Goal: Information Seeking & Learning: Learn about a topic

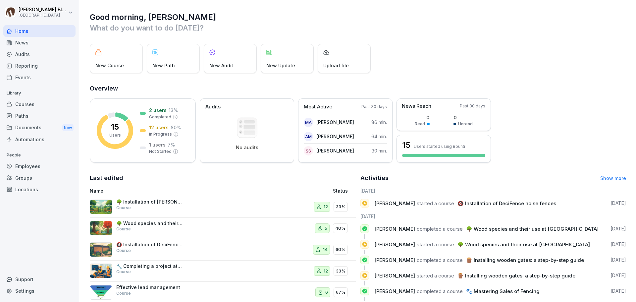
click at [145, 182] on p "🌳 Installation of [PERSON_NAME] Fence and [PERSON_NAME][GEOGRAPHIC_DATA]" at bounding box center [149, 202] width 66 height 6
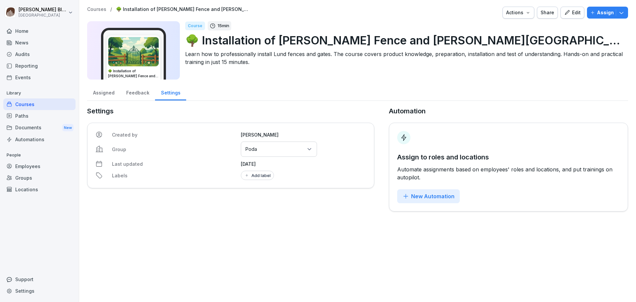
click at [19, 103] on div "Courses" at bounding box center [39, 104] width 72 height 12
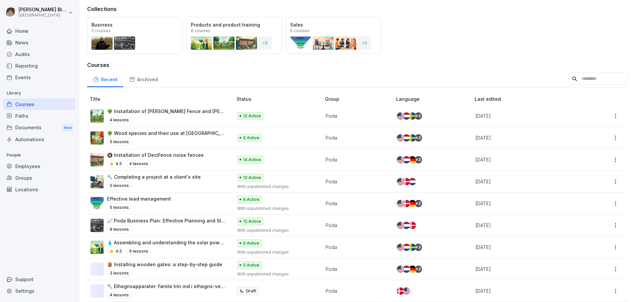
scroll to position [66, 0]
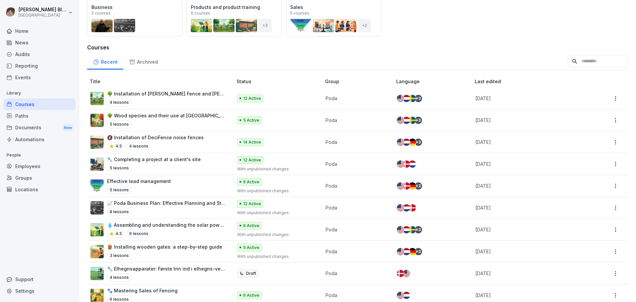
click at [252, 98] on p "12 Active" at bounding box center [252, 98] width 18 height 6
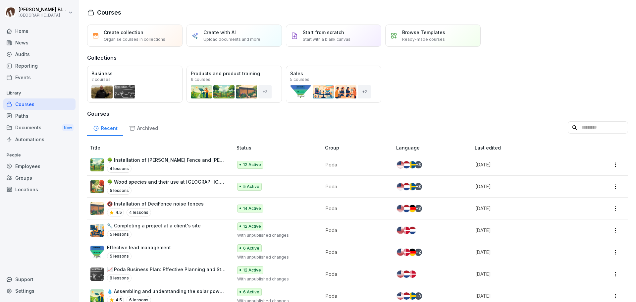
click at [248, 227] on p "12 Active" at bounding box center [252, 226] width 18 height 6
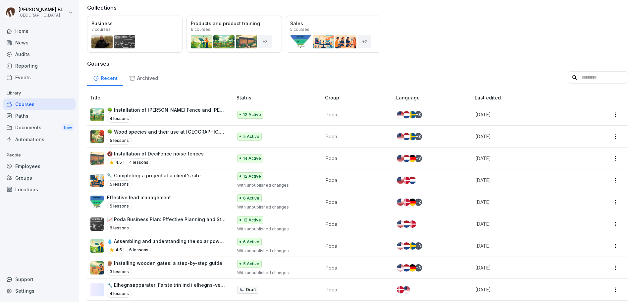
scroll to position [66, 0]
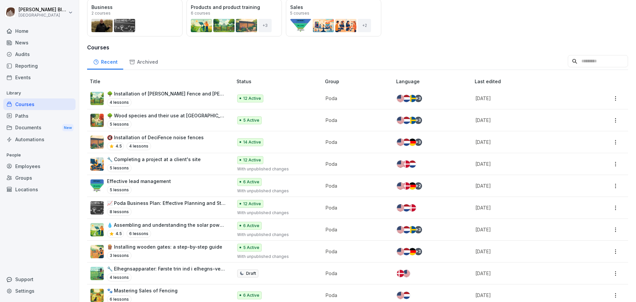
click at [148, 204] on p "📈 Poda Business Plan: Effective Planning and Strategy" at bounding box center [166, 202] width 119 height 7
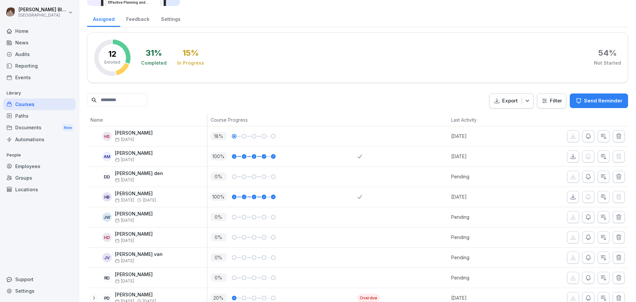
scroll to position [91, 0]
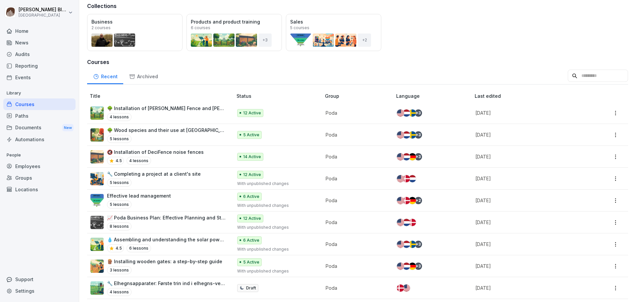
scroll to position [35, 0]
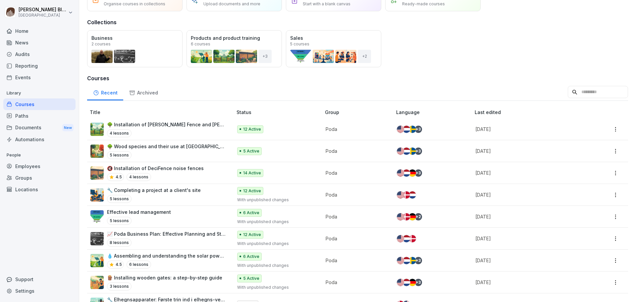
click at [129, 191] on p "🔧 Completing a project at a client's site" at bounding box center [154, 189] width 94 height 7
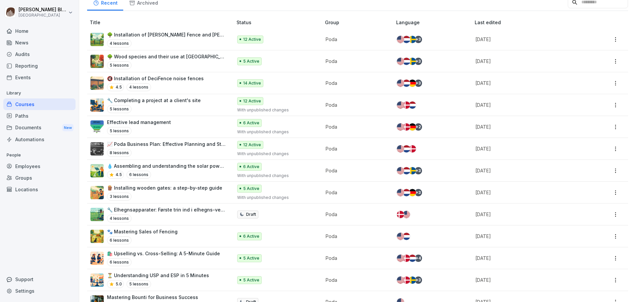
scroll to position [168, 0]
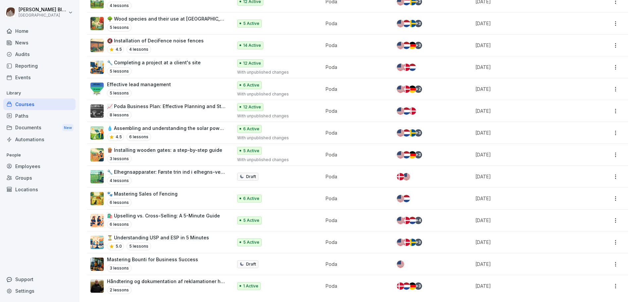
click at [416, 85] on div "+ 2" at bounding box center [418, 88] width 7 height 7
